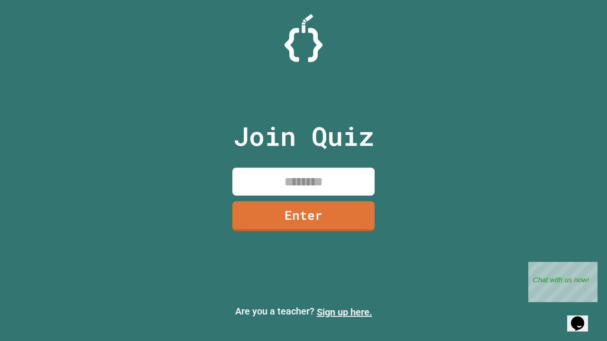
click at [344, 313] on link "Sign up here." at bounding box center [344, 312] width 55 height 11
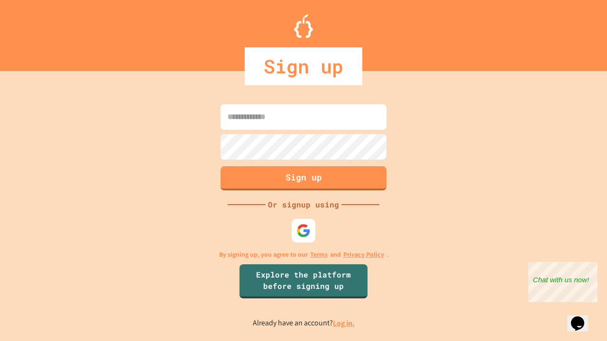
click at [344, 323] on link "Log in." at bounding box center [344, 324] width 22 height 10
